Goal: Information Seeking & Learning: Get advice/opinions

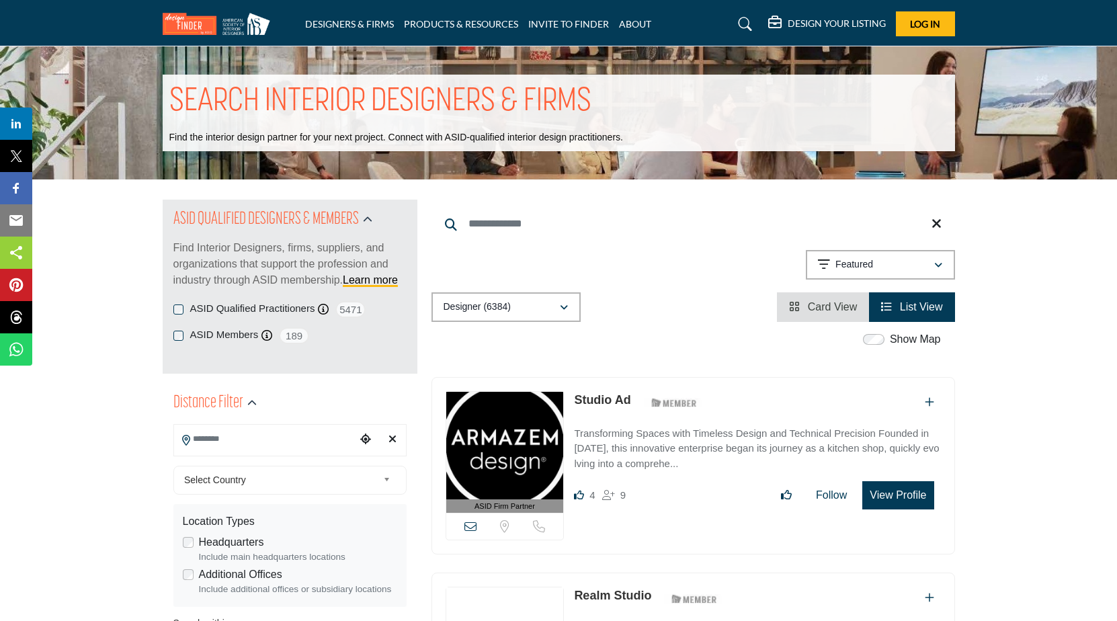
click at [239, 432] on input "Search Location" at bounding box center [264, 439] width 181 height 26
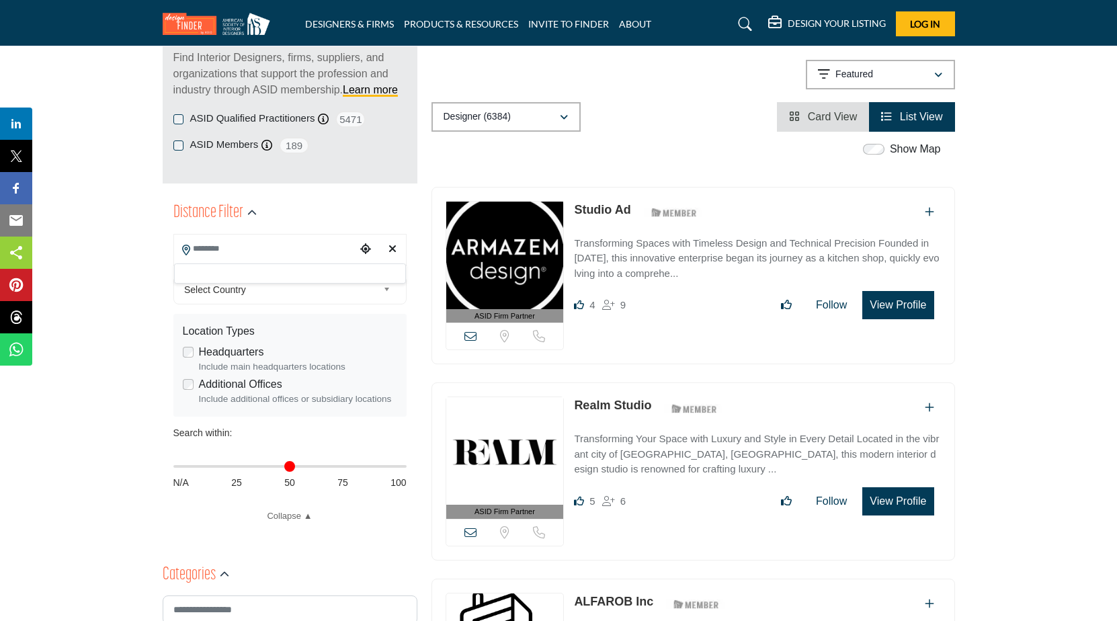
scroll to position [202, 0]
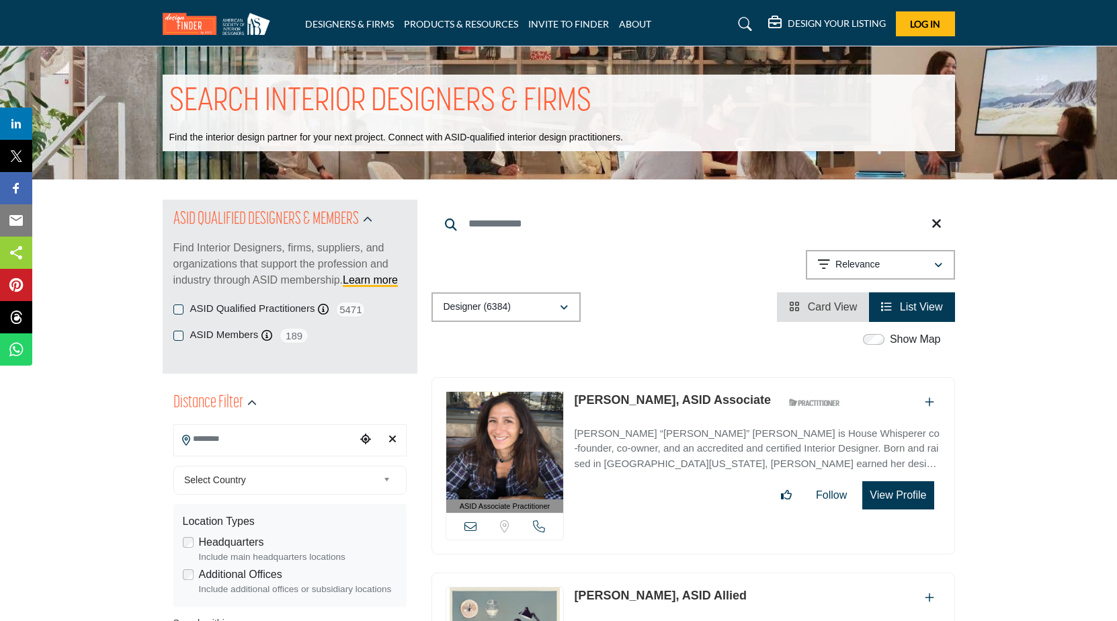
click at [220, 437] on input "Search Location" at bounding box center [264, 439] width 181 height 26
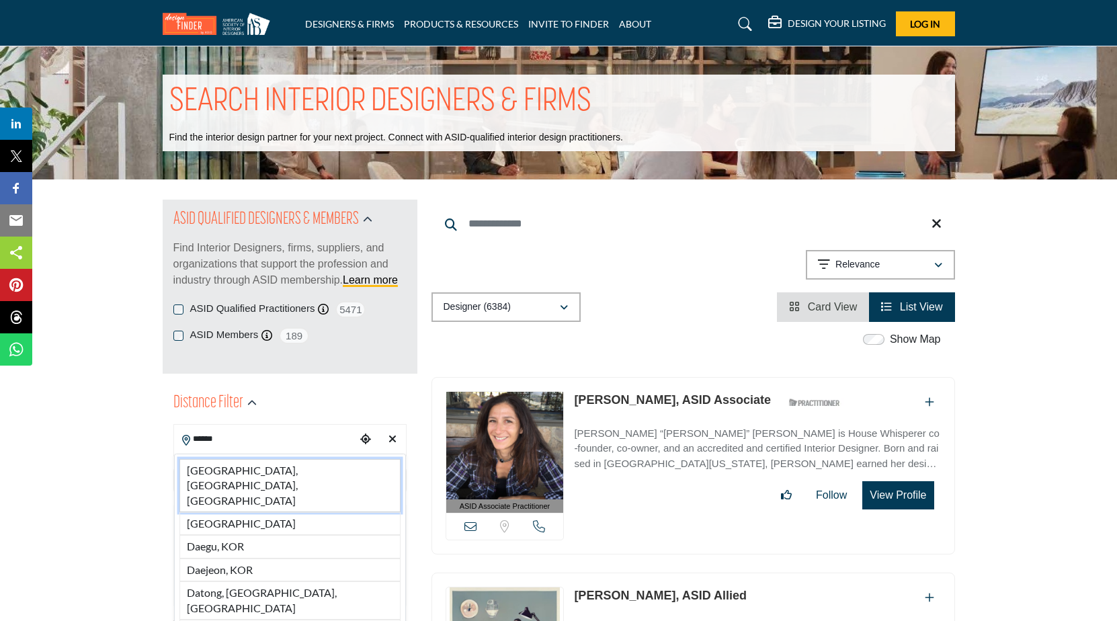
click at [224, 465] on li "[GEOGRAPHIC_DATA], [GEOGRAPHIC_DATA], [GEOGRAPHIC_DATA]" at bounding box center [289, 485] width 221 height 53
type input "**********"
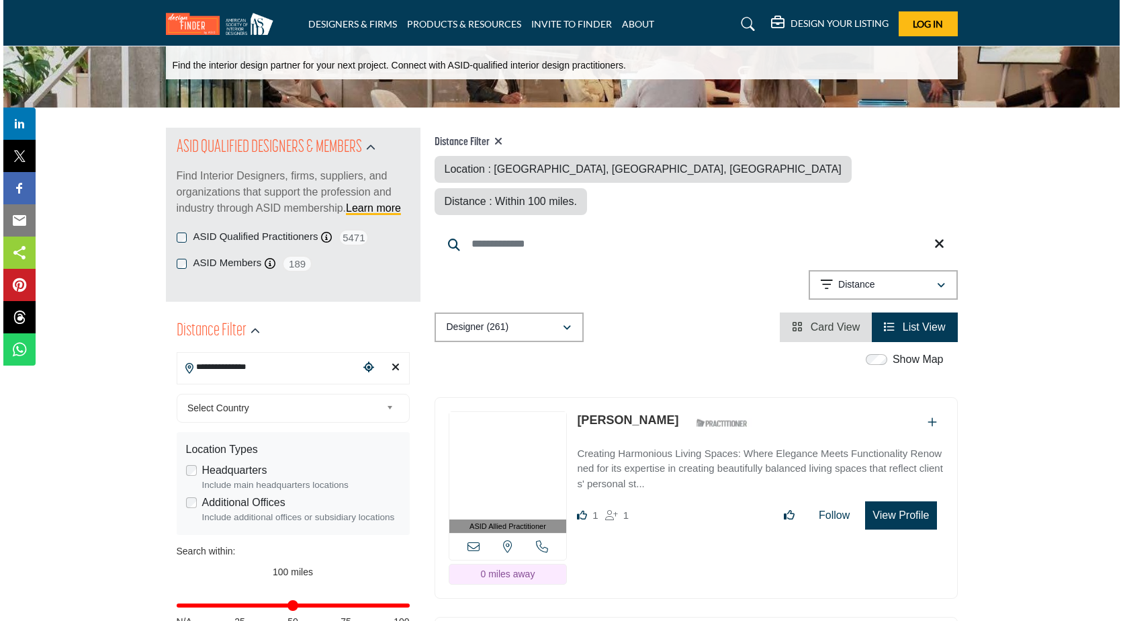
scroll to position [134, 0]
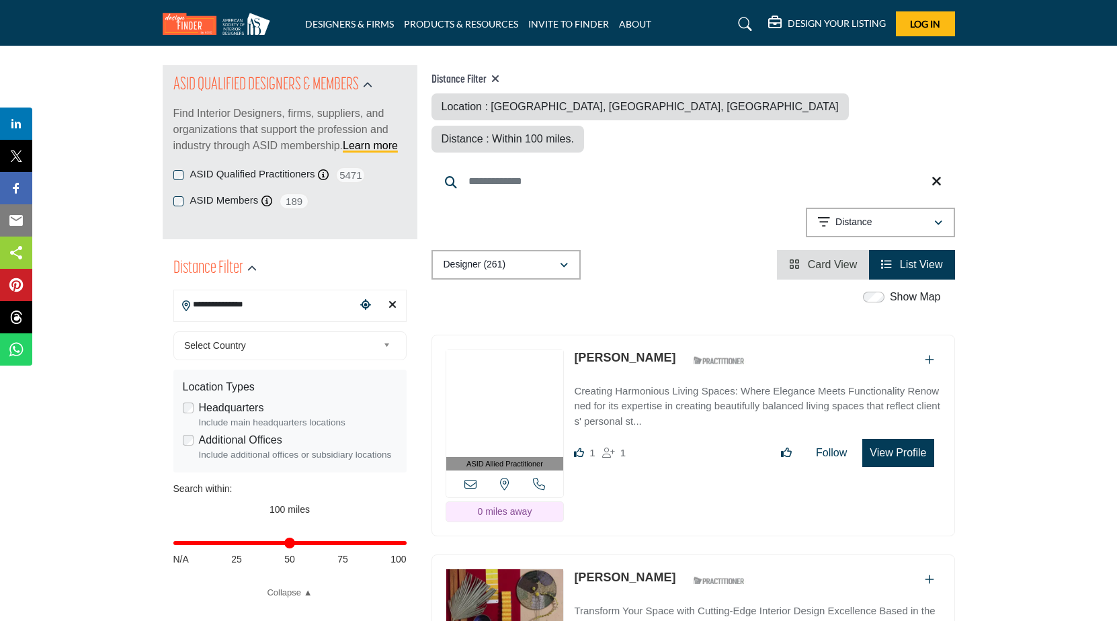
click at [920, 439] on button "View Profile" at bounding box center [897, 453] width 71 height 28
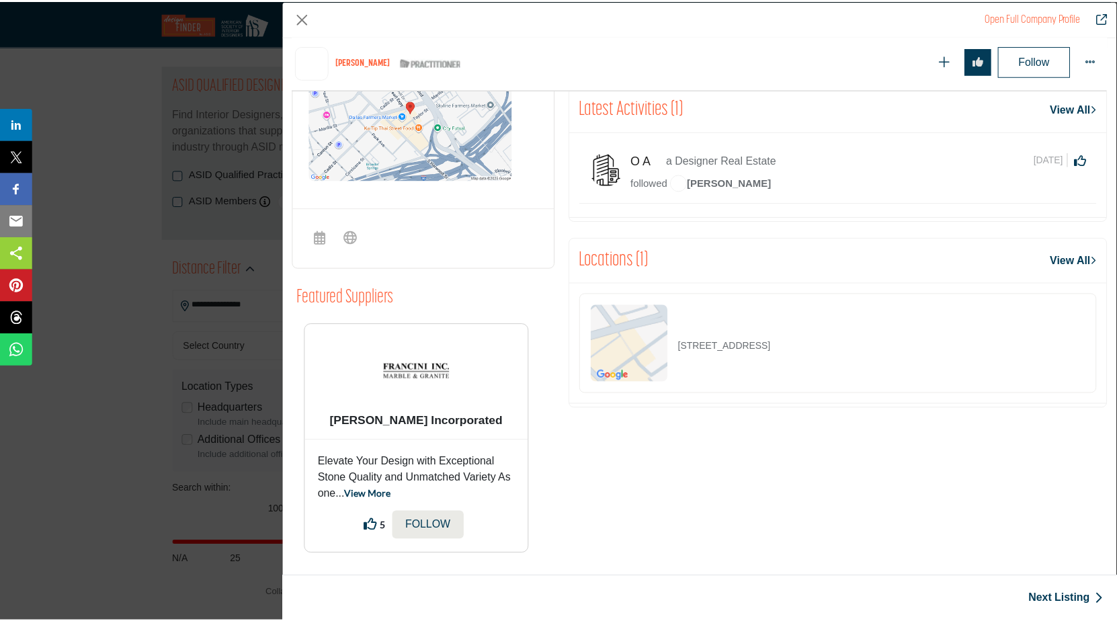
scroll to position [552, 0]
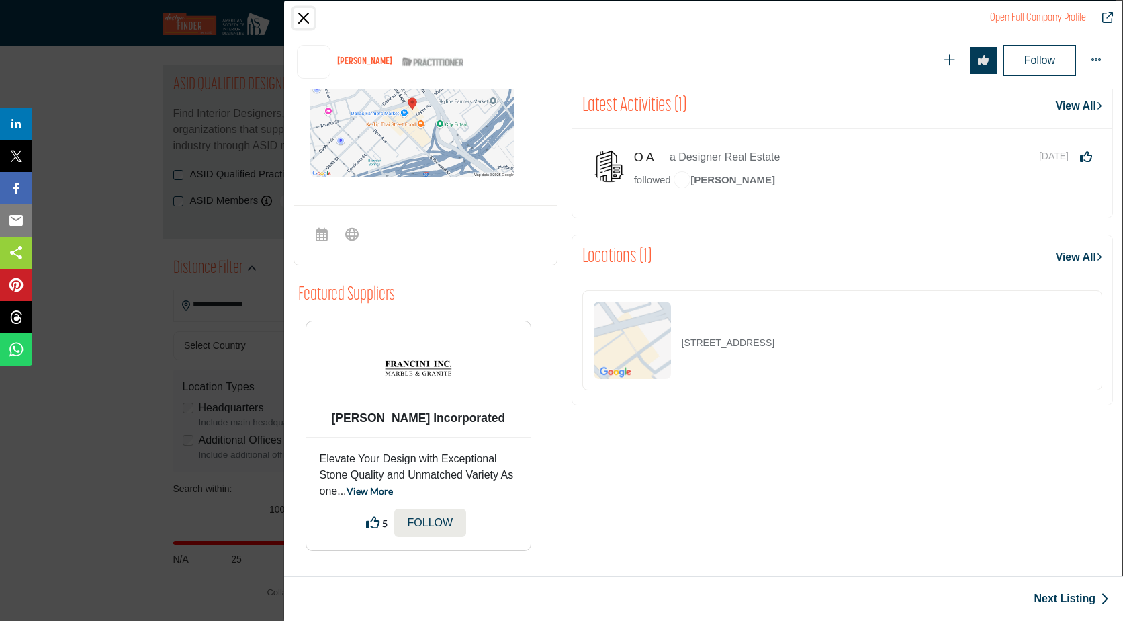
click at [298, 23] on button "Close" at bounding box center [304, 18] width 20 height 20
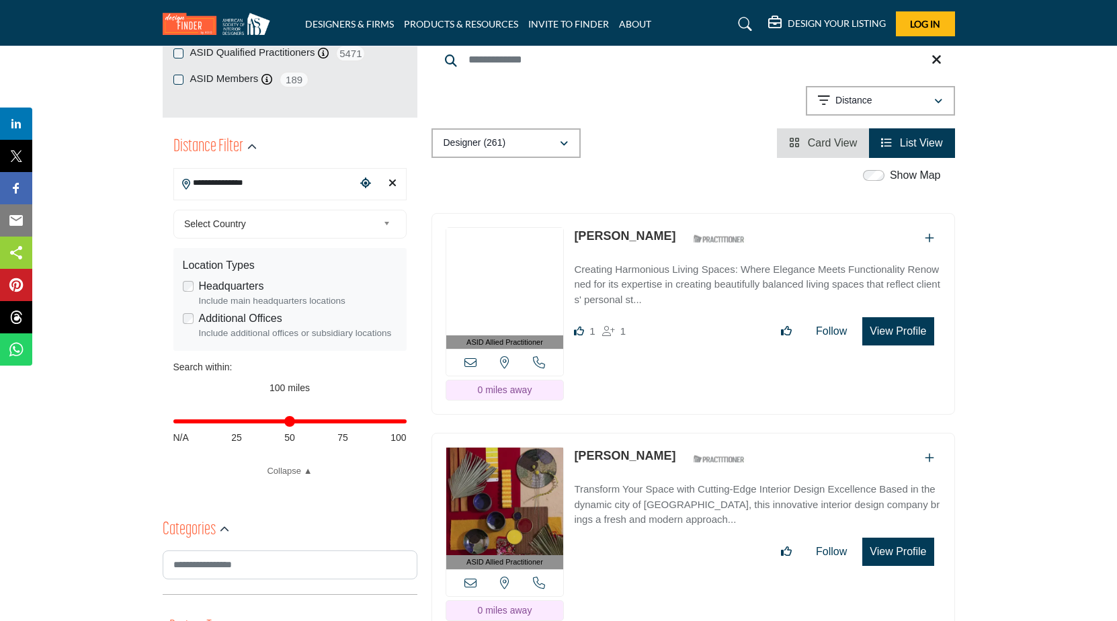
scroll to position [269, 0]
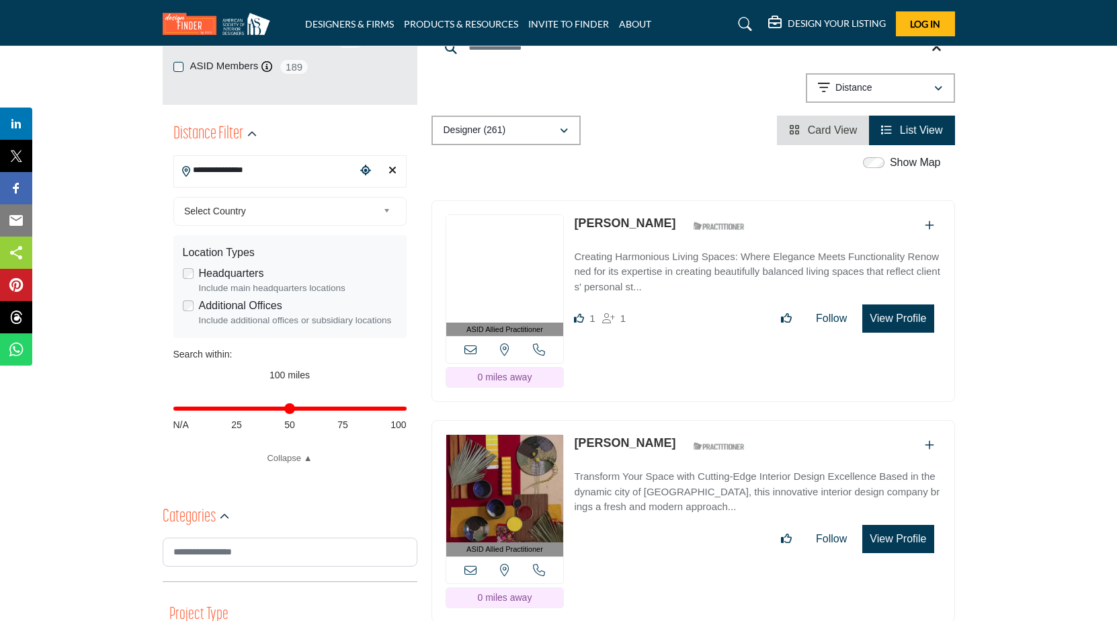
type input "**"
click at [288, 409] on input "Distance in miles" at bounding box center [289, 408] width 233 height 3
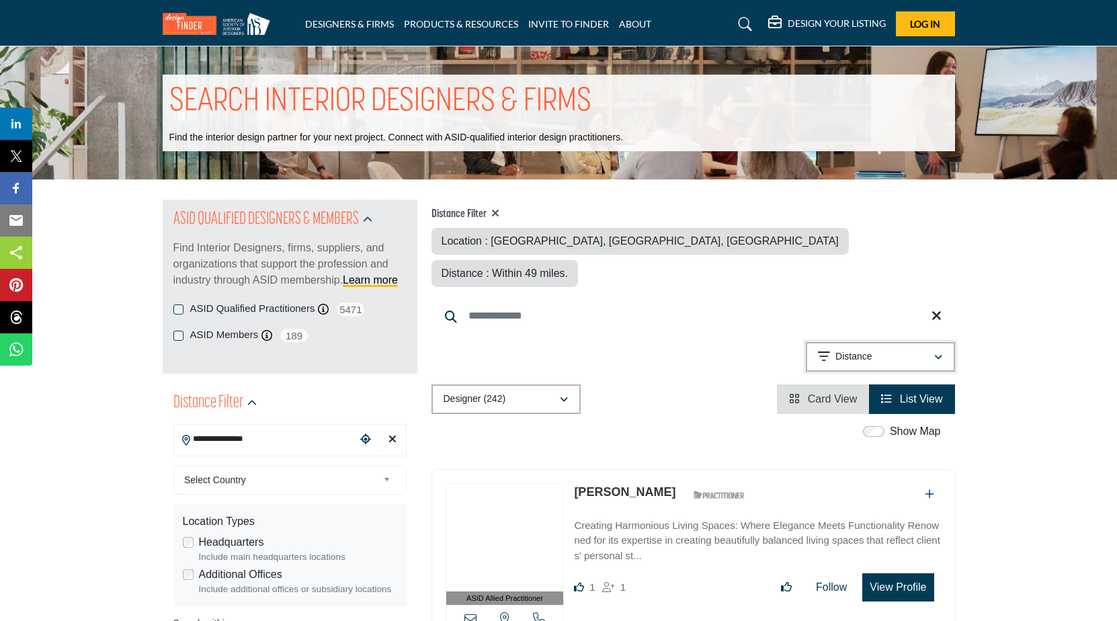
click at [939, 353] on icon "button" at bounding box center [938, 357] width 8 height 9
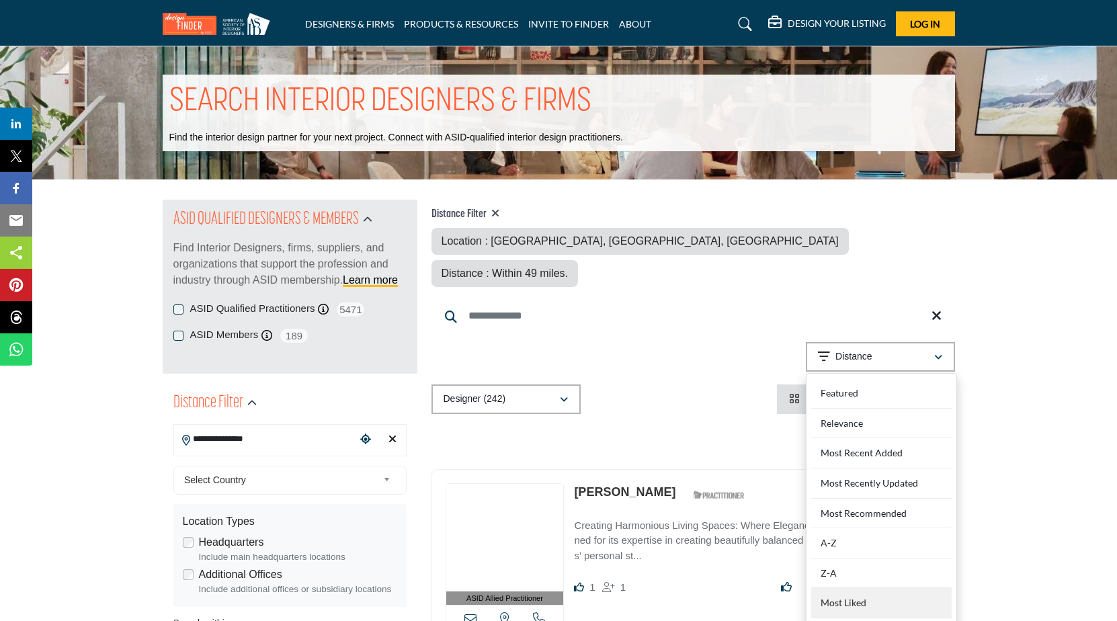
click at [853, 588] on div "Most Liked" at bounding box center [881, 603] width 140 height 30
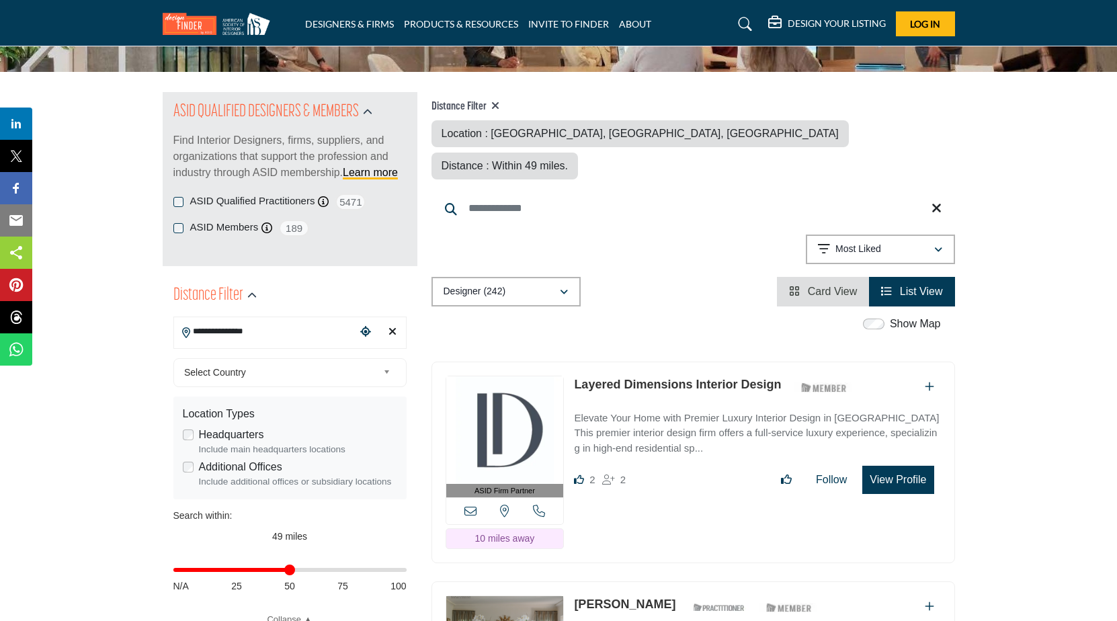
scroll to position [67, 0]
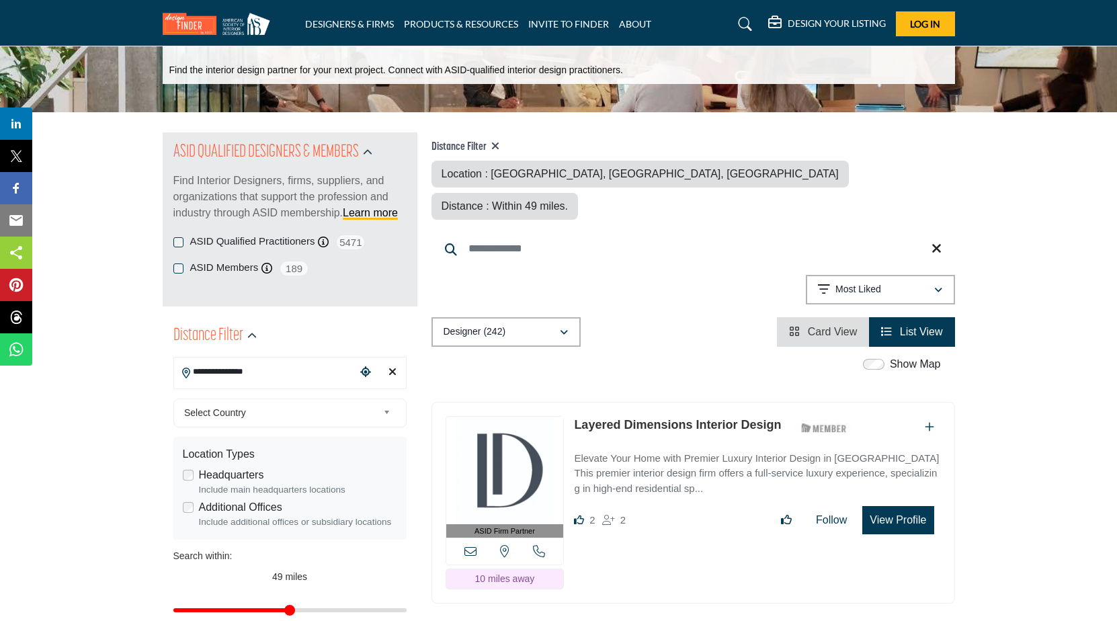
click at [900, 506] on button "View Profile" at bounding box center [897, 520] width 71 height 28
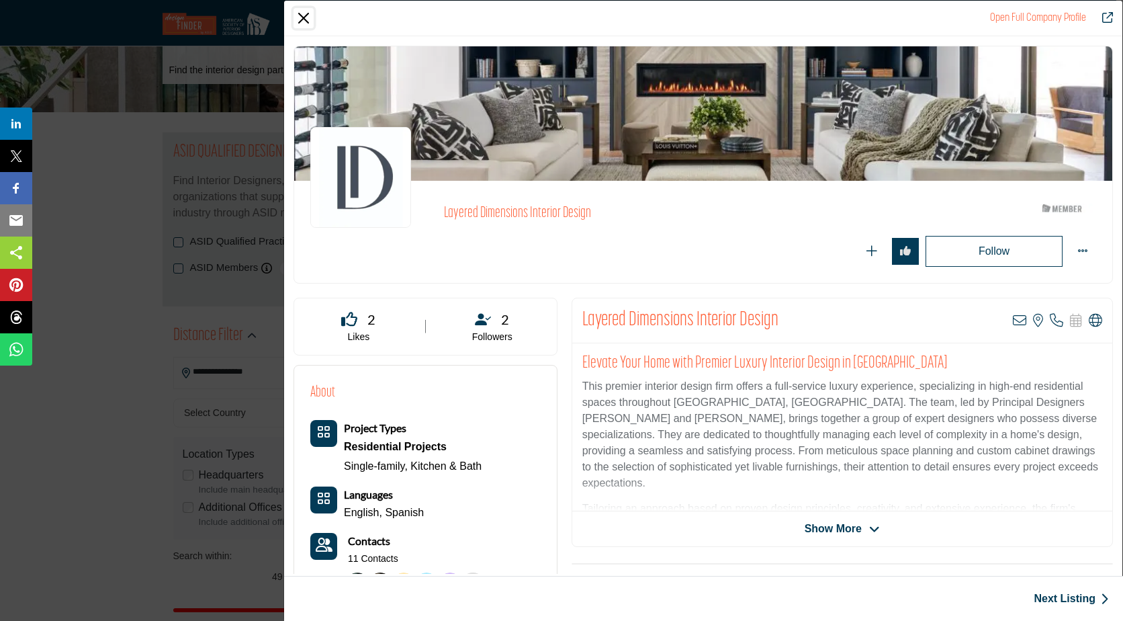
click at [309, 26] on button "Close" at bounding box center [304, 18] width 20 height 20
